Goal: Information Seeking & Learning: Learn about a topic

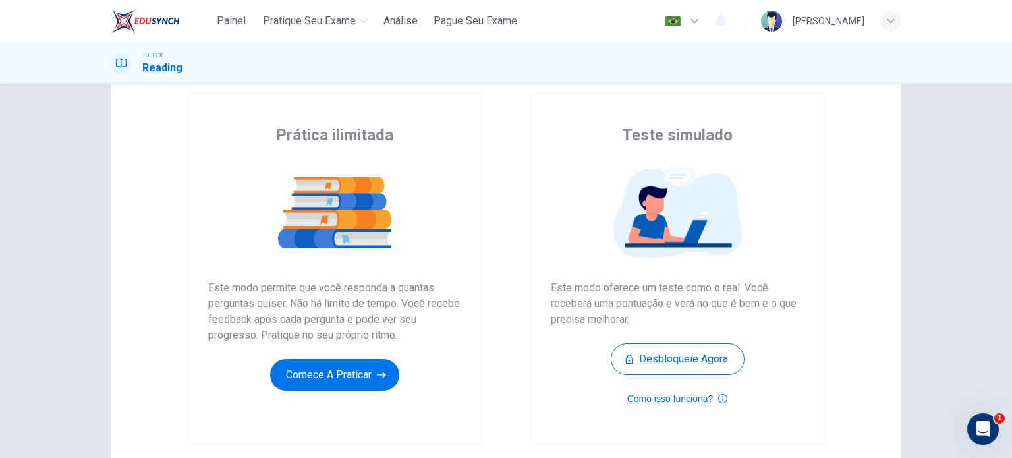
scroll to position [71, 0]
click at [326, 344] on div "Prática ilimitada Este modo permite que você responda a quantas perguntas quise…" at bounding box center [334, 258] width 253 height 266
click at [325, 360] on button "Comece a praticar" at bounding box center [334, 375] width 129 height 32
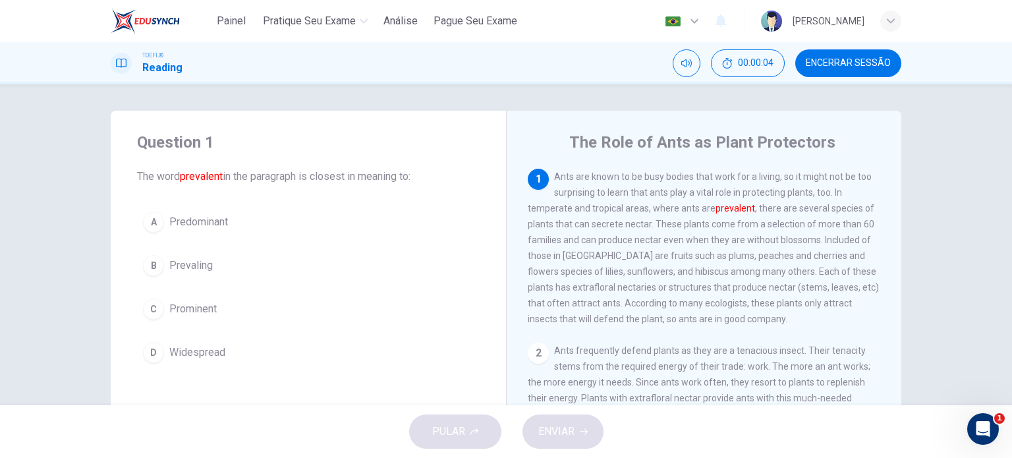
scroll to position [13, 0]
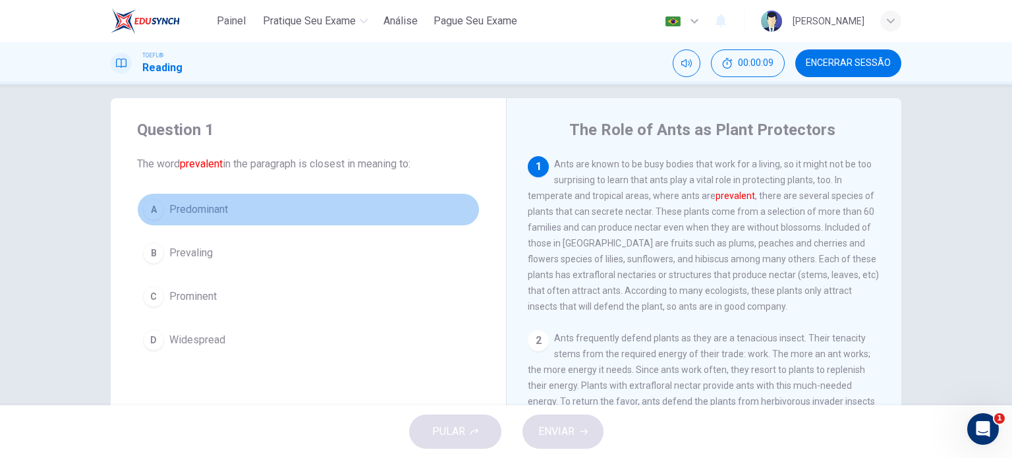
click at [184, 218] on button "A Predominant" at bounding box center [308, 209] width 343 height 33
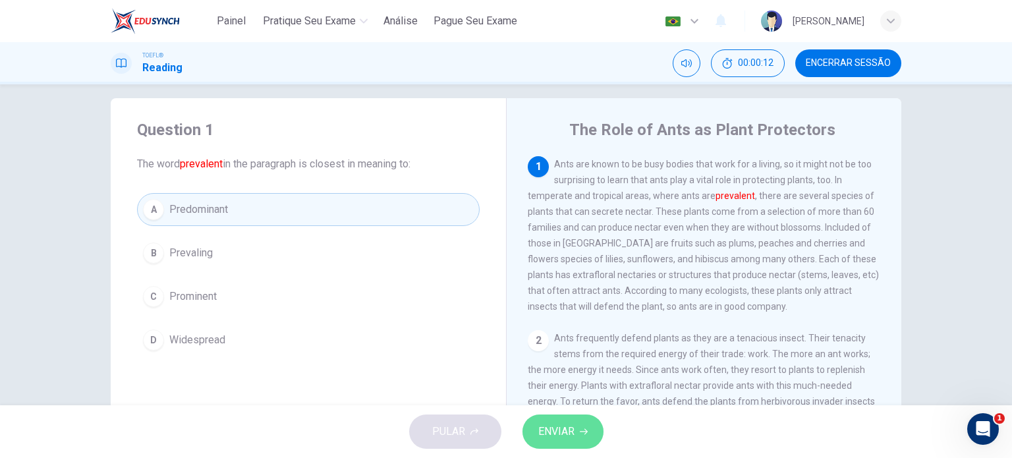
click at [579, 437] on button "ENVIAR" at bounding box center [562, 431] width 81 height 34
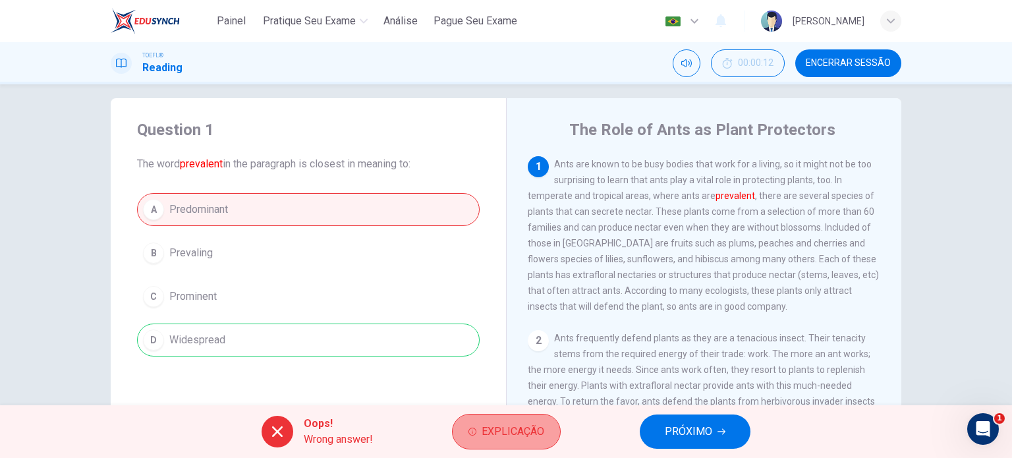
click at [532, 431] on span "Explicação" at bounding box center [513, 431] width 63 height 18
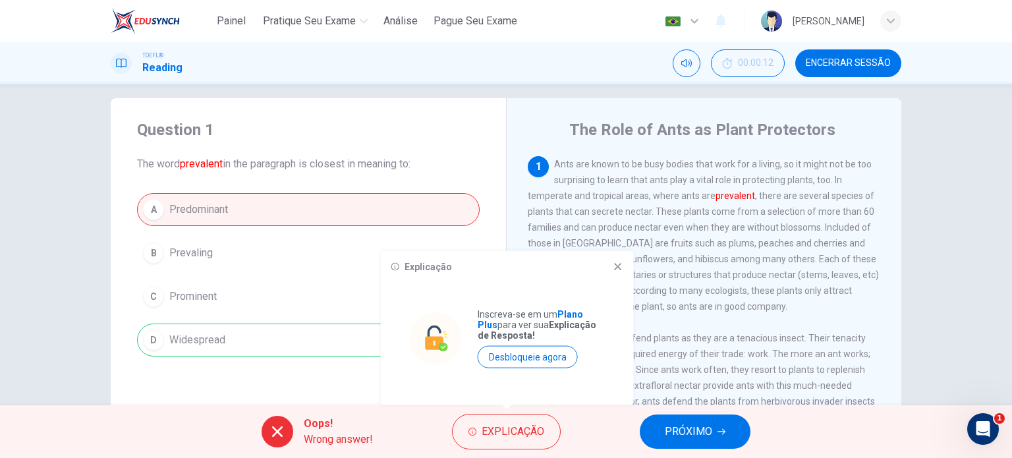
click at [819, 17] on div "[PERSON_NAME]" at bounding box center [829, 21] width 72 height 16
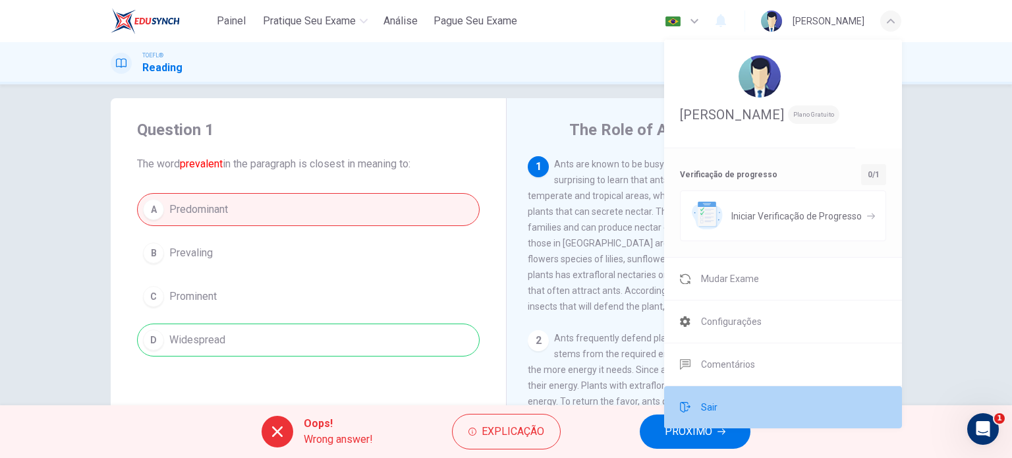
click at [723, 409] on li "Sair" at bounding box center [783, 407] width 238 height 42
